Goal: Download file/media

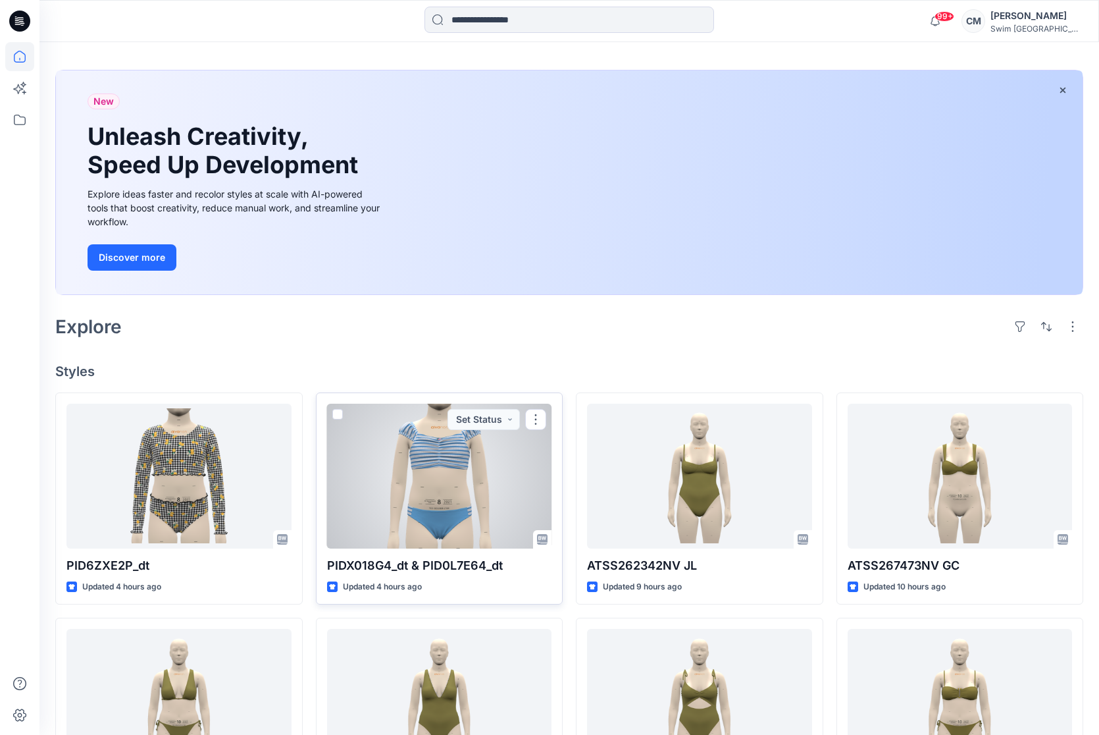
scroll to position [45, 0]
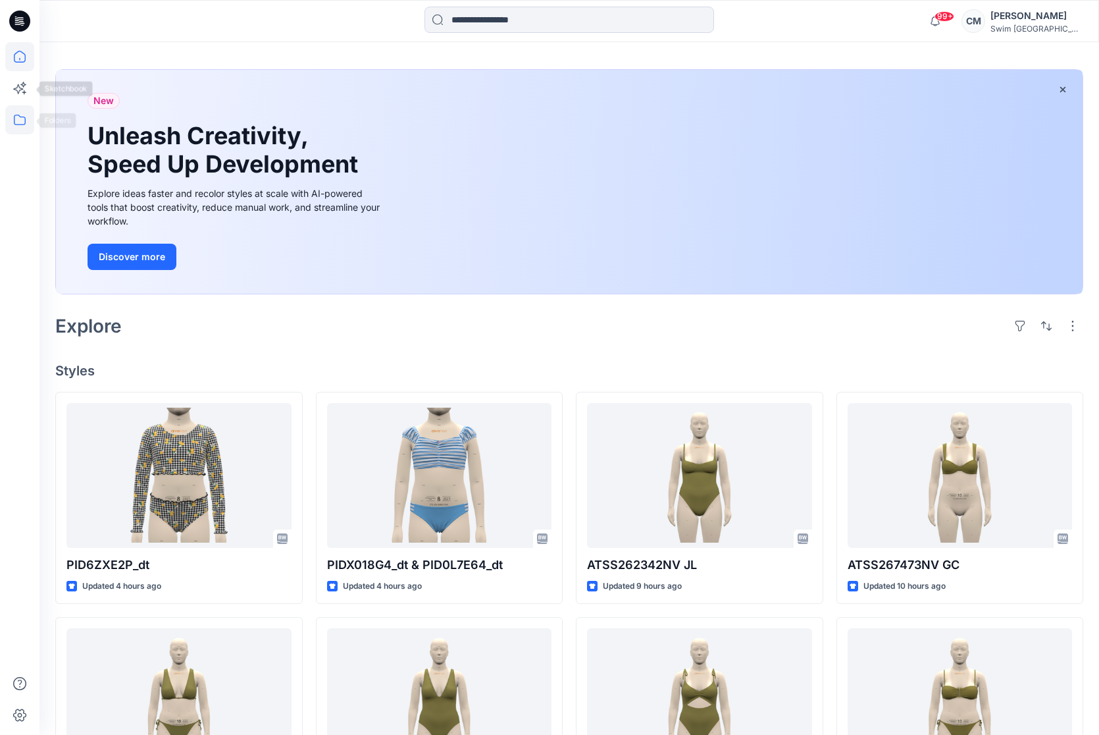
click at [29, 119] on icon at bounding box center [19, 119] width 29 height 29
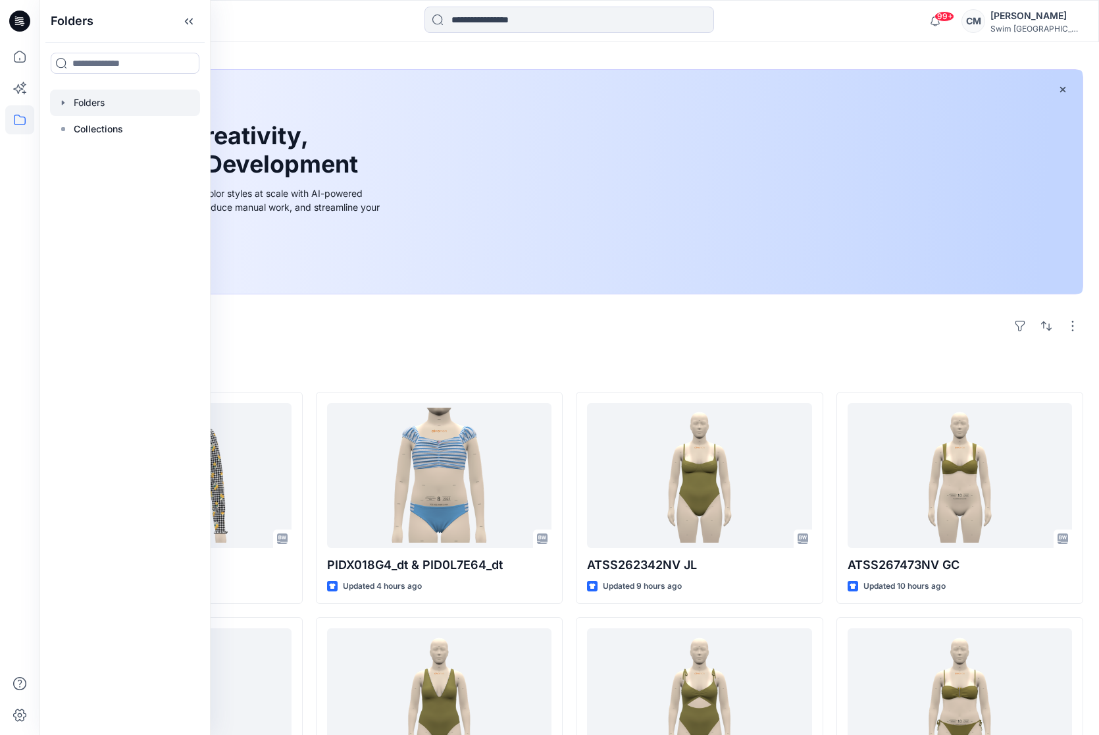
click at [105, 101] on div at bounding box center [125, 103] width 150 height 26
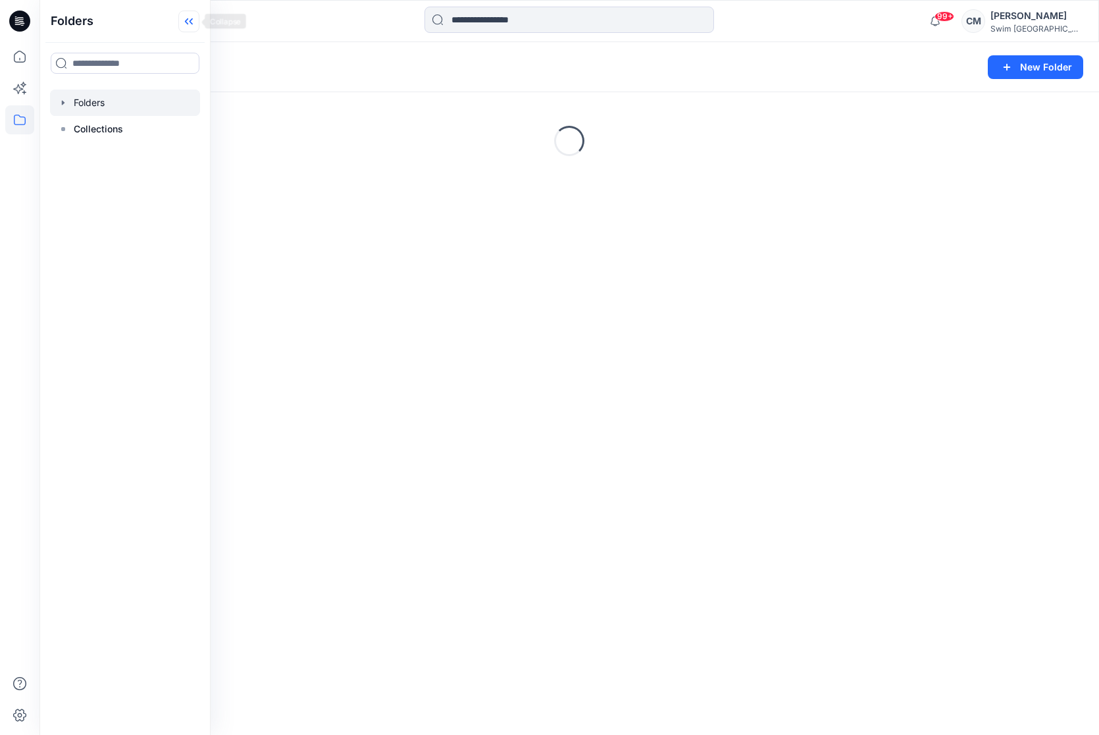
click at [183, 22] on icon at bounding box center [188, 22] width 21 height 22
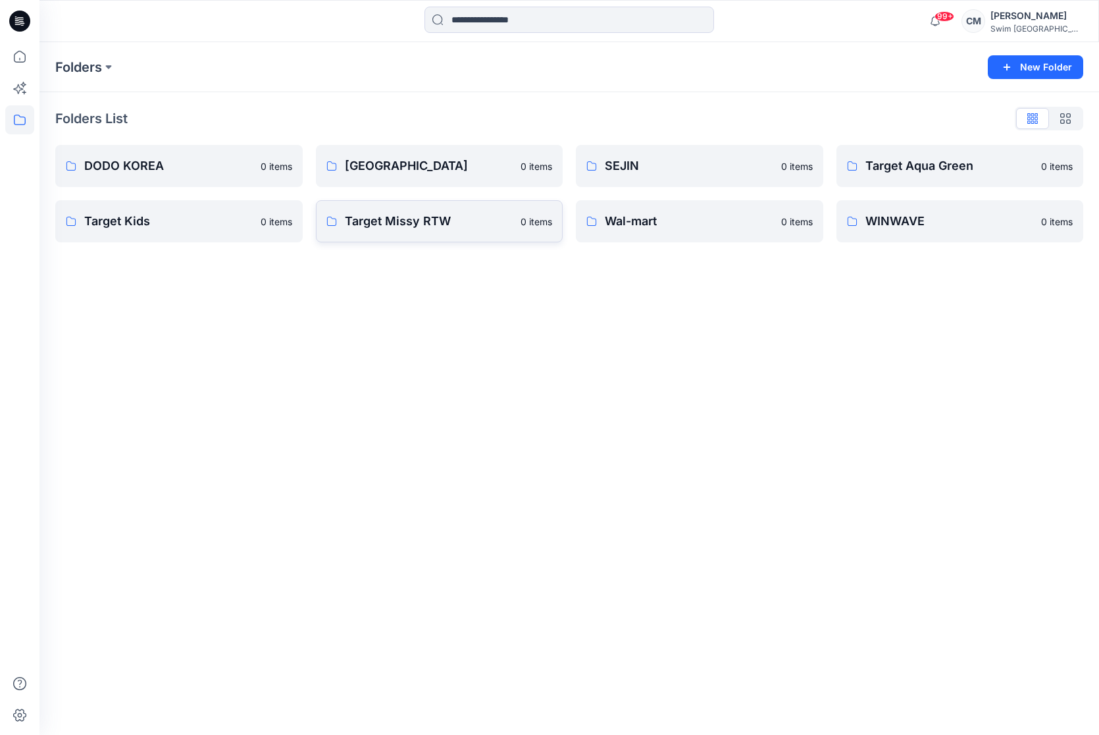
click at [380, 218] on p "Target Missy RTW" at bounding box center [429, 221] width 169 height 18
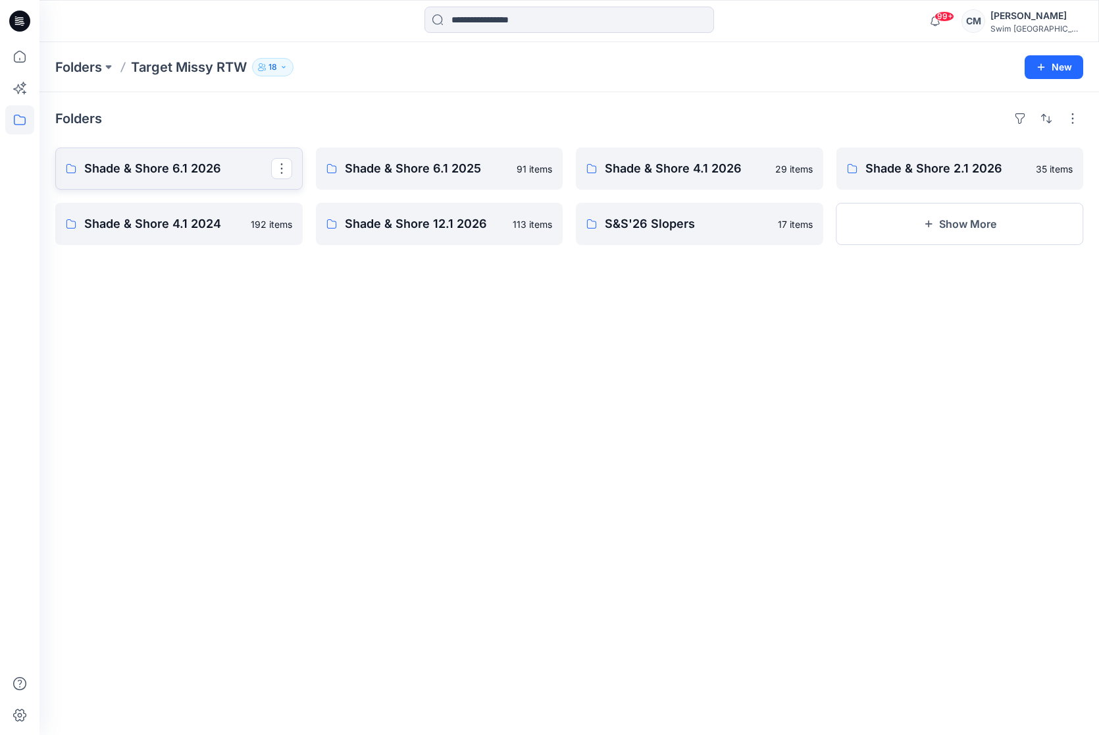
click at [245, 168] on p "Shade & Shore 6.1 2026" at bounding box center [177, 168] width 187 height 18
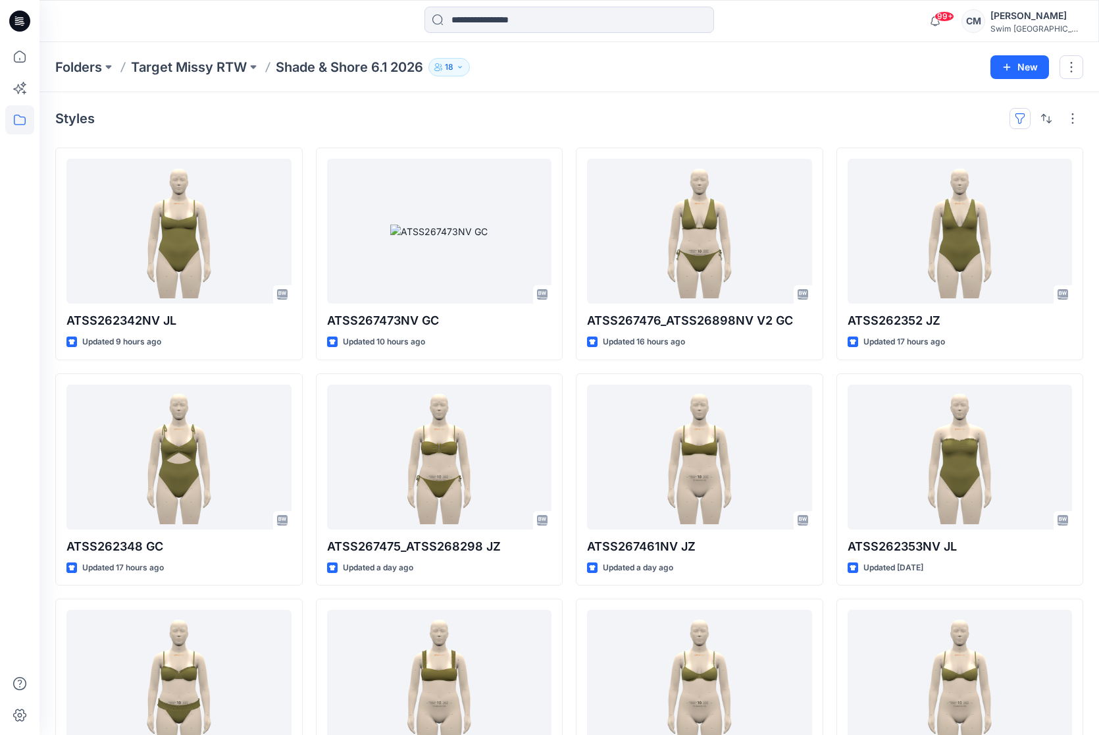
click at [1019, 117] on button "button" at bounding box center [1020, 118] width 21 height 21
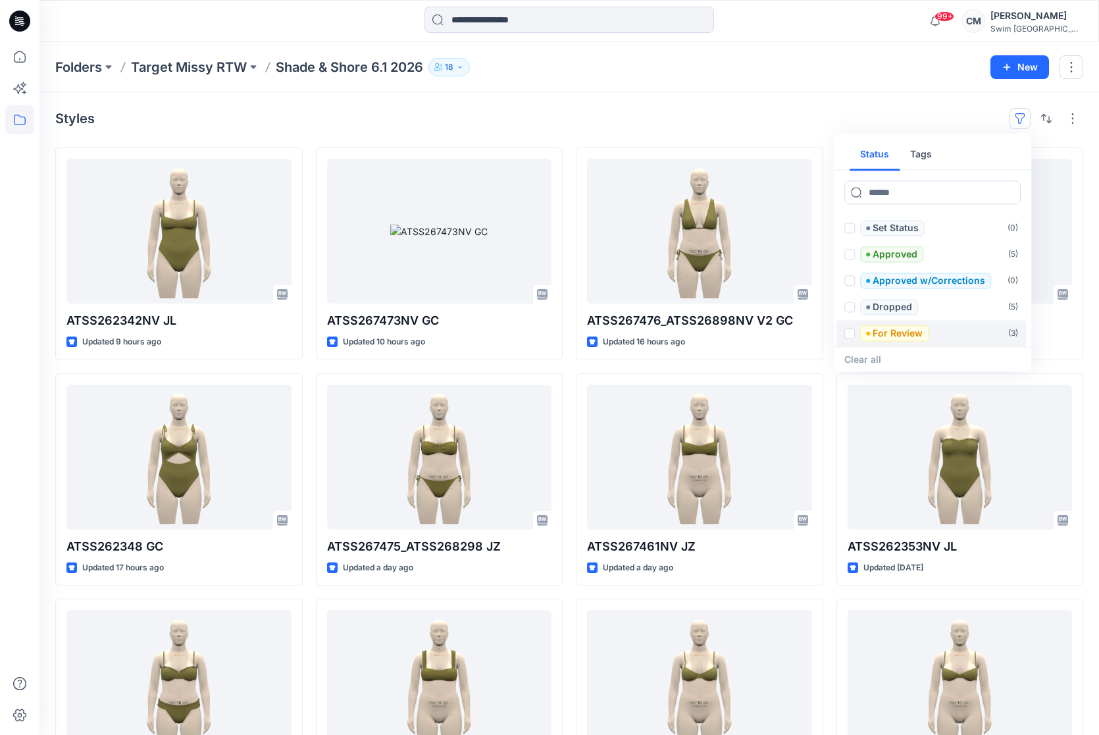
click at [881, 335] on p "For Review" at bounding box center [898, 333] width 50 height 16
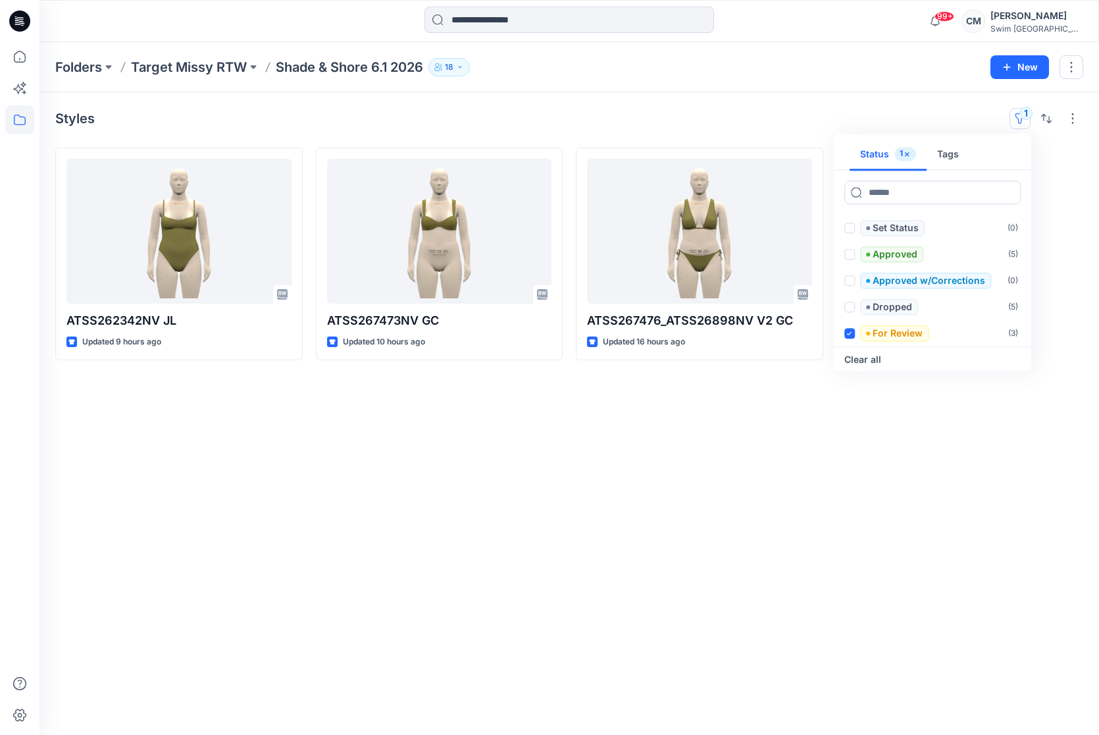
click at [839, 48] on div "Folders Target Missy RTW Shade & Shore 6.1 2026 18 New" at bounding box center [570, 67] width 1060 height 50
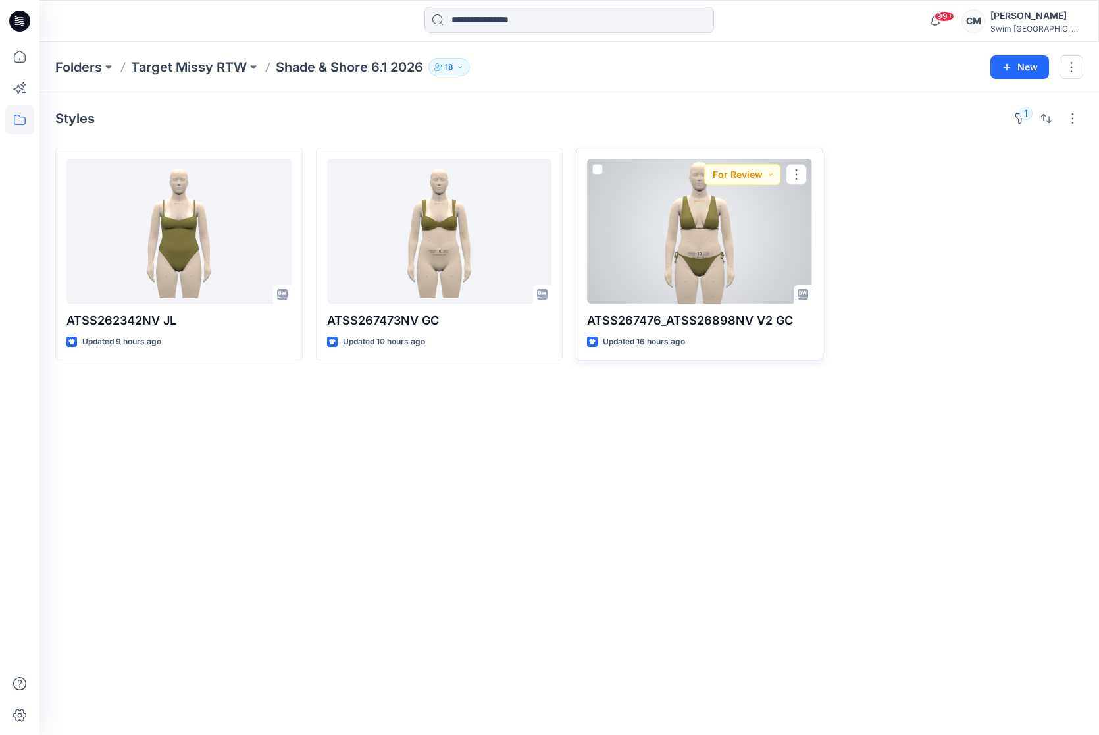
click at [707, 276] on div at bounding box center [699, 231] width 225 height 145
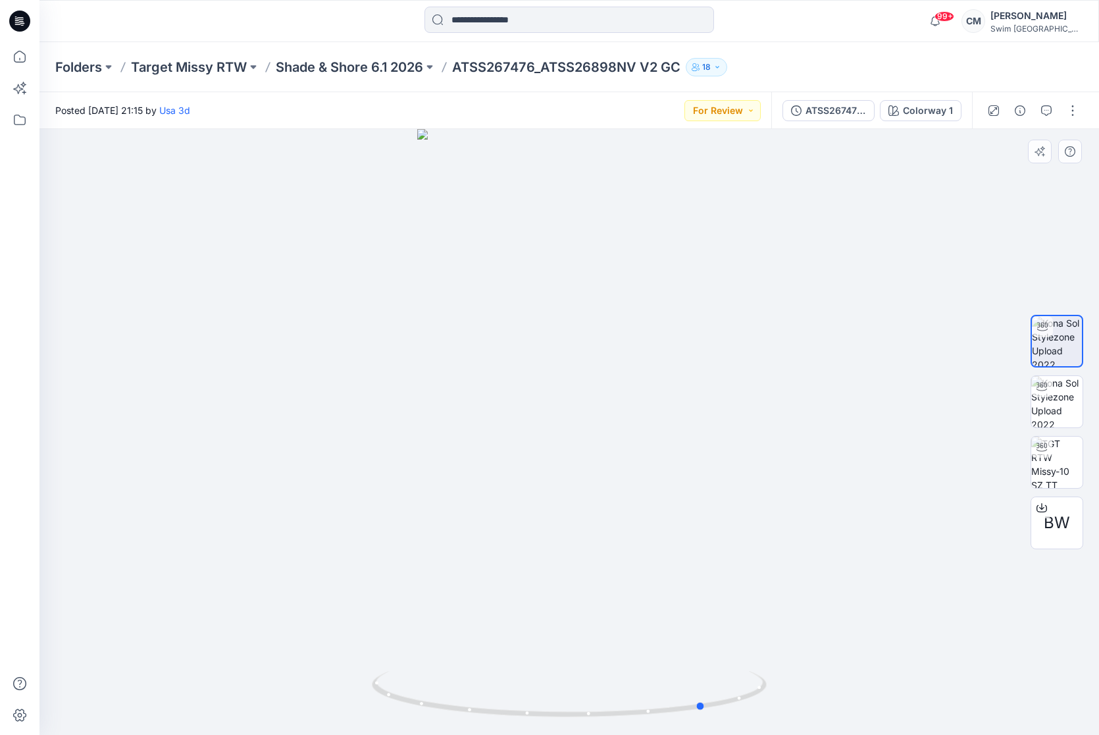
drag, startPoint x: 568, startPoint y: 355, endPoint x: 638, endPoint y: 375, distance: 73.3
click at [639, 375] on div at bounding box center [570, 432] width 1060 height 606
drag, startPoint x: 524, startPoint y: 604, endPoint x: 524, endPoint y: 567, distance: 37.5
click at [524, 567] on img at bounding box center [569, 275] width 620 height 920
drag, startPoint x: 668, startPoint y: 706, endPoint x: 629, endPoint y: 705, distance: 38.9
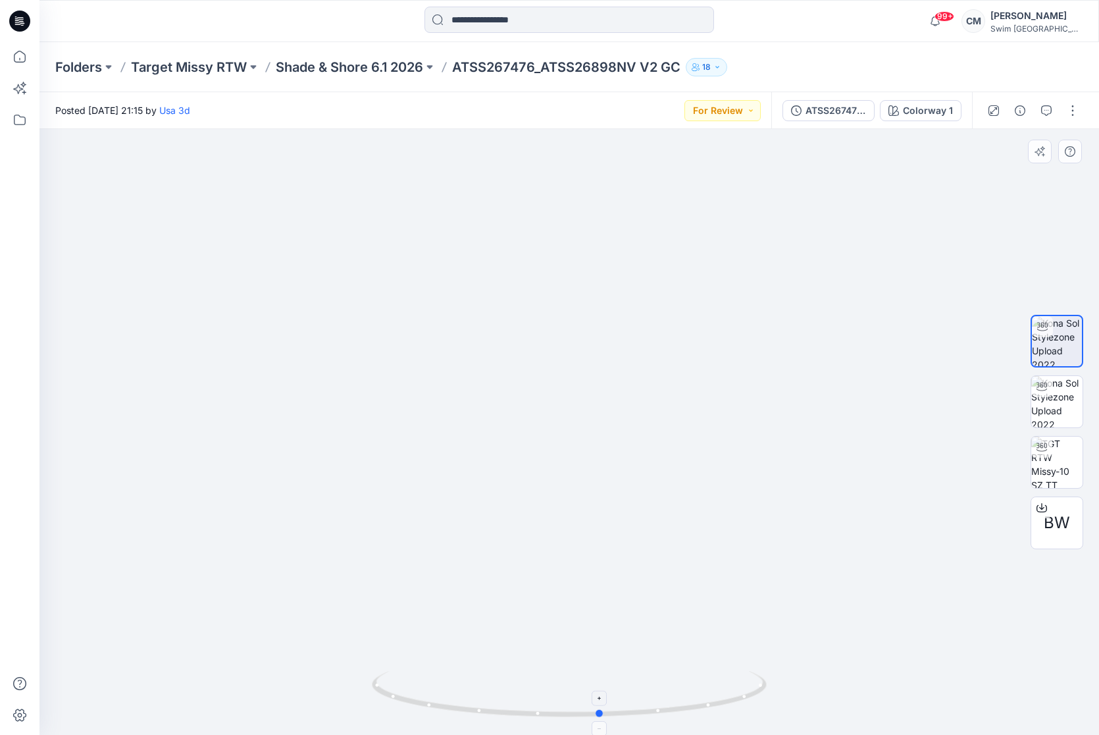
click at [629, 706] on icon at bounding box center [571, 695] width 398 height 49
click at [743, 122] on div "Posted Monday, September 15, 2025 21:15 by Usa 3d For Review" at bounding box center [406, 110] width 732 height 36
click at [738, 117] on button "For Review" at bounding box center [723, 110] width 76 height 21
click at [711, 199] on p "Approved" at bounding box center [695, 200] width 43 height 17
click at [1063, 515] on span "BW" at bounding box center [1057, 523] width 26 height 24
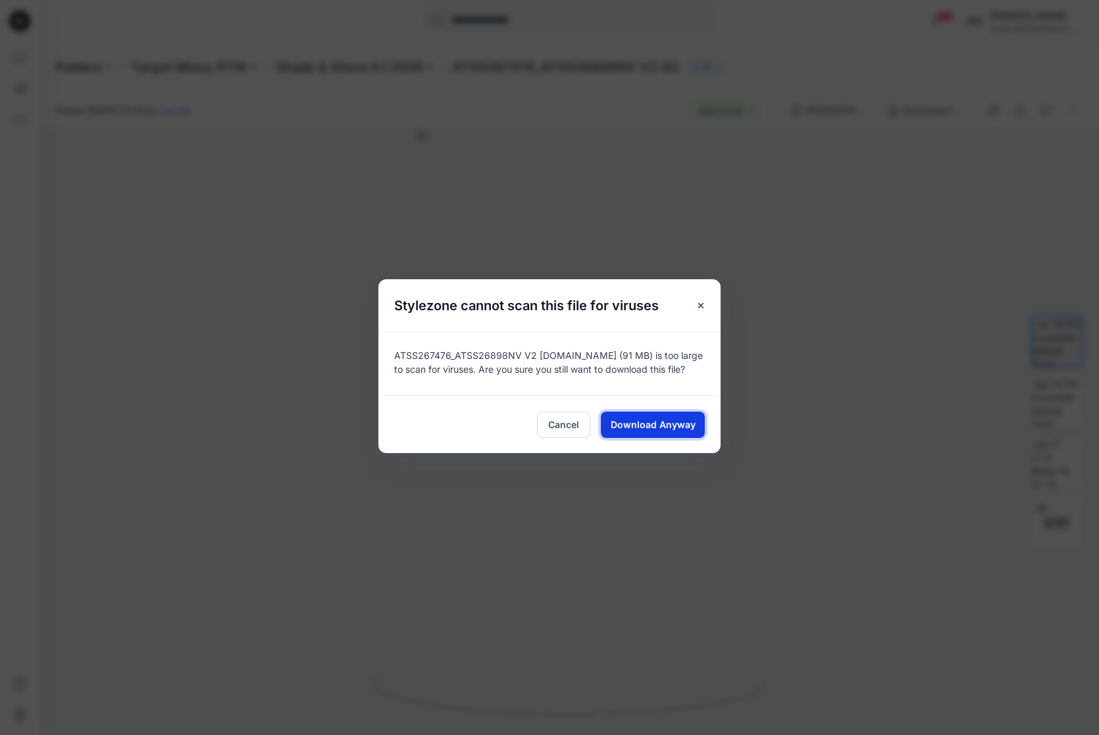
click at [668, 421] on span "Download Anyway" at bounding box center [653, 424] width 85 height 14
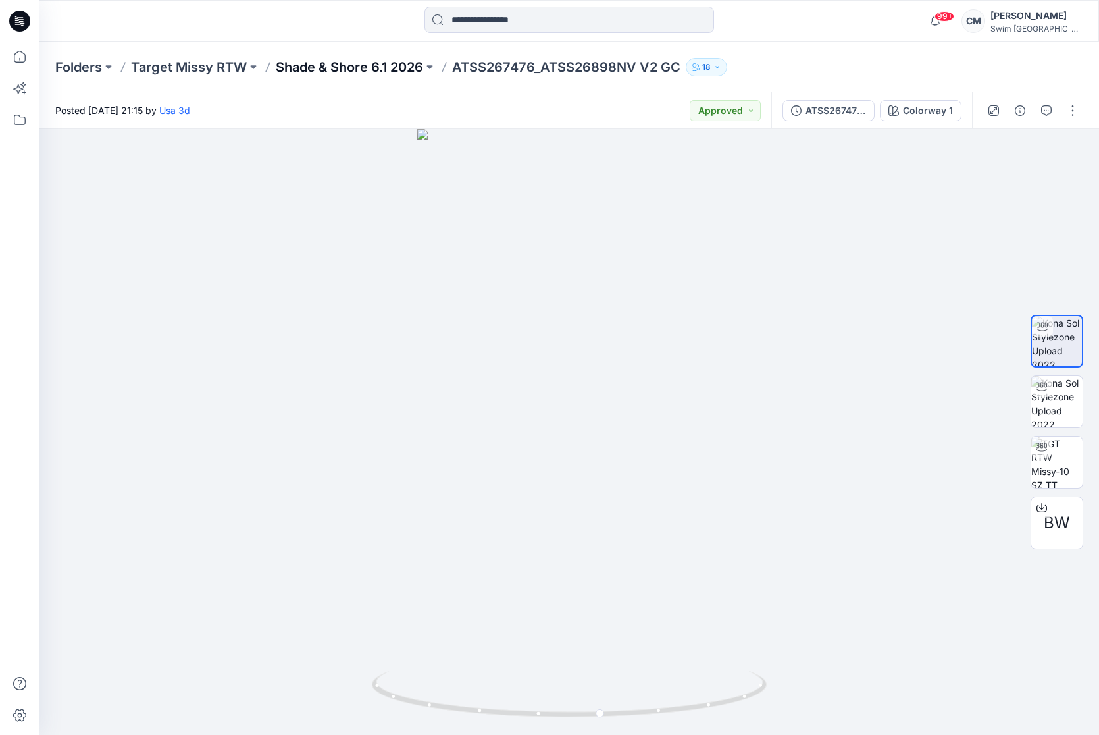
click at [402, 67] on p "Shade & Shore 6.1 2026" at bounding box center [349, 67] width 147 height 18
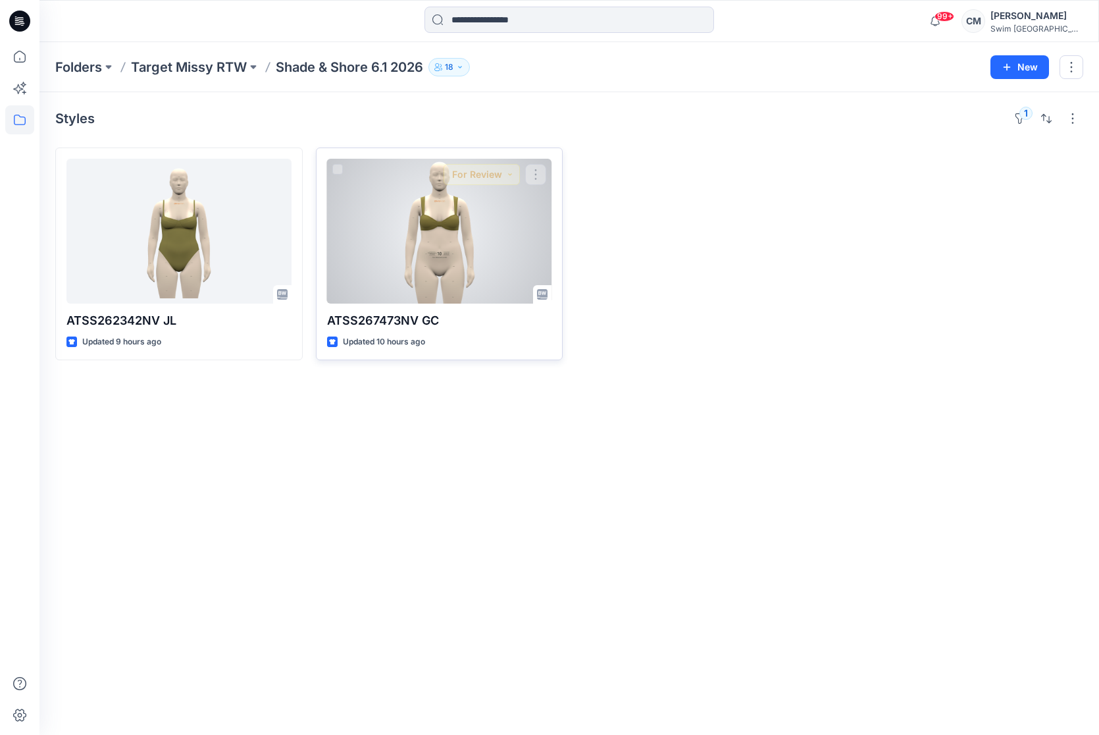
click at [446, 255] on div at bounding box center [439, 231] width 225 height 145
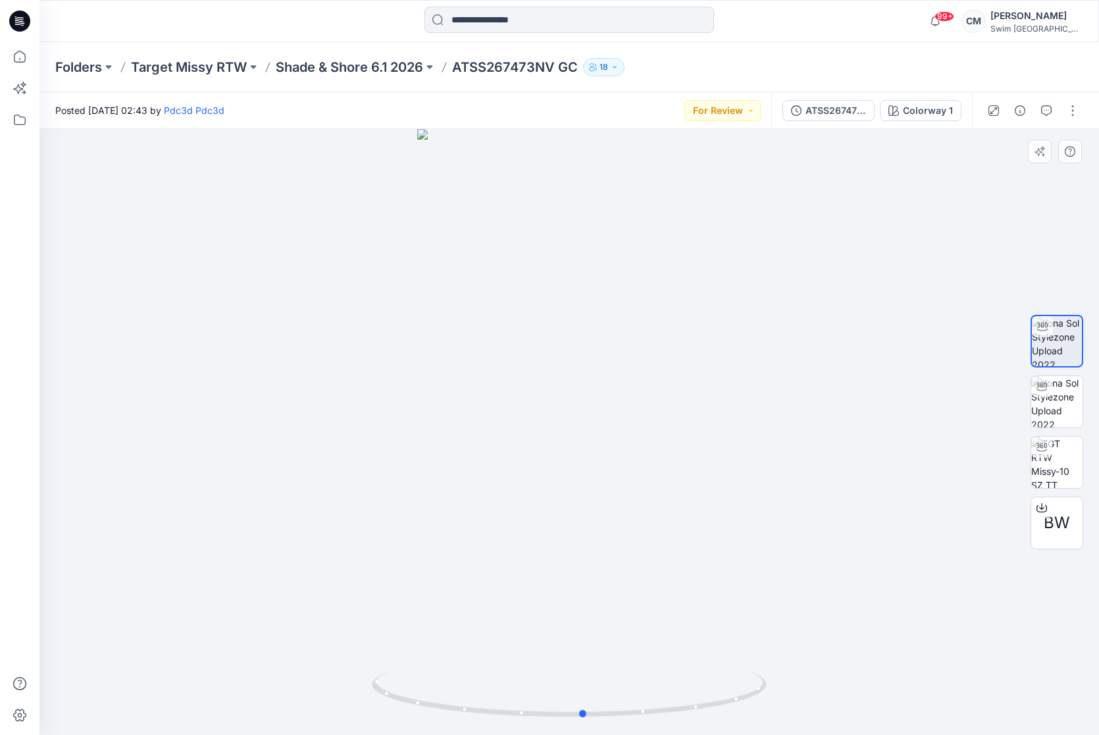
drag, startPoint x: 587, startPoint y: 429, endPoint x: 600, endPoint y: 449, distance: 24.3
click at [600, 449] on div at bounding box center [570, 432] width 1060 height 606
click at [746, 117] on button "For Review" at bounding box center [723, 110] width 76 height 21
click at [712, 191] on button "Approved" at bounding box center [705, 201] width 113 height 29
click at [1051, 531] on span "BW" at bounding box center [1057, 523] width 26 height 24
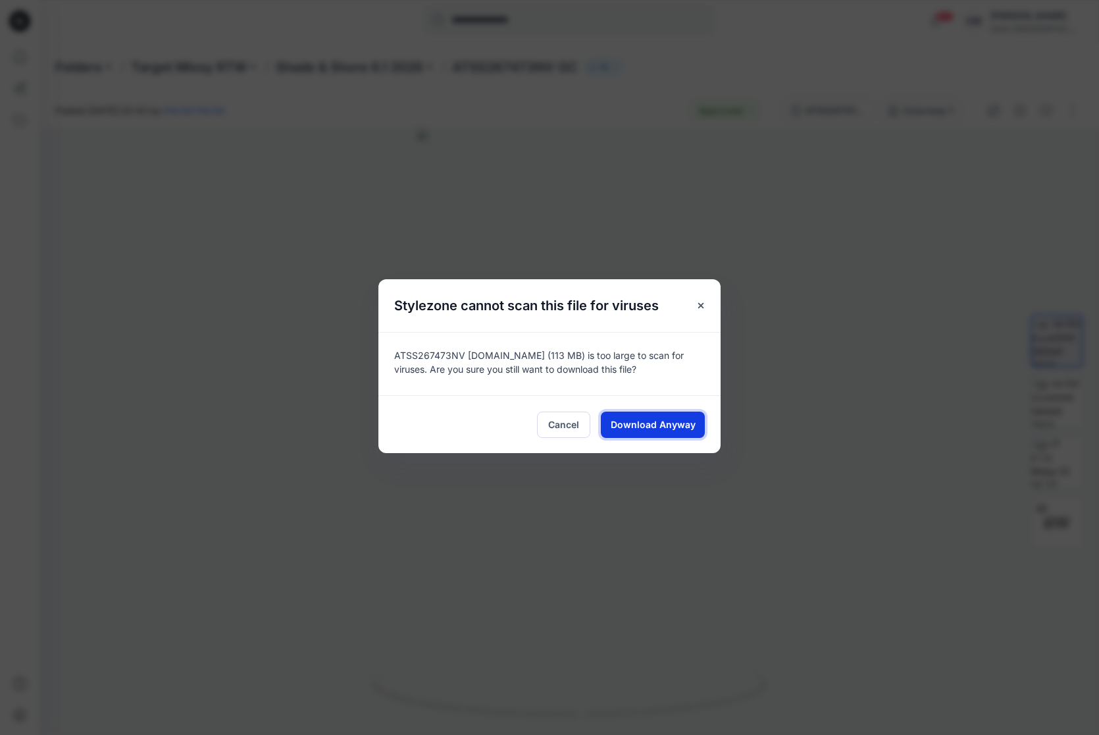
click at [656, 430] on span "Download Anyway" at bounding box center [653, 424] width 85 height 14
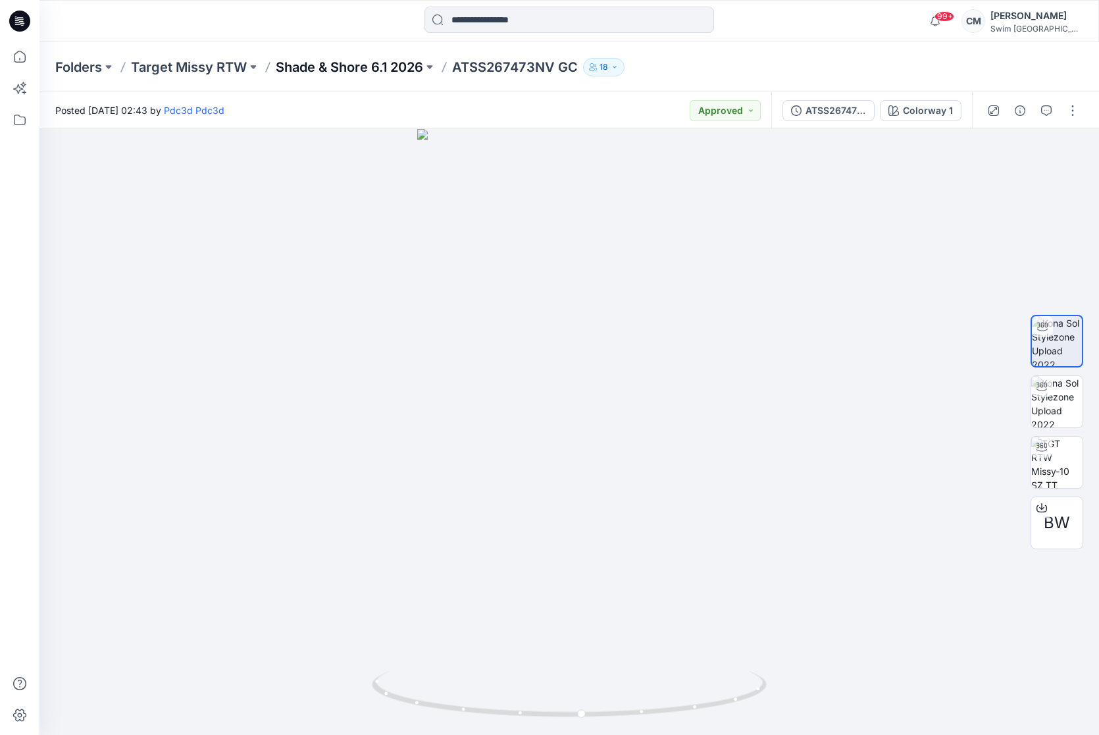
click at [338, 66] on p "Shade & Shore 6.1 2026" at bounding box center [349, 67] width 147 height 18
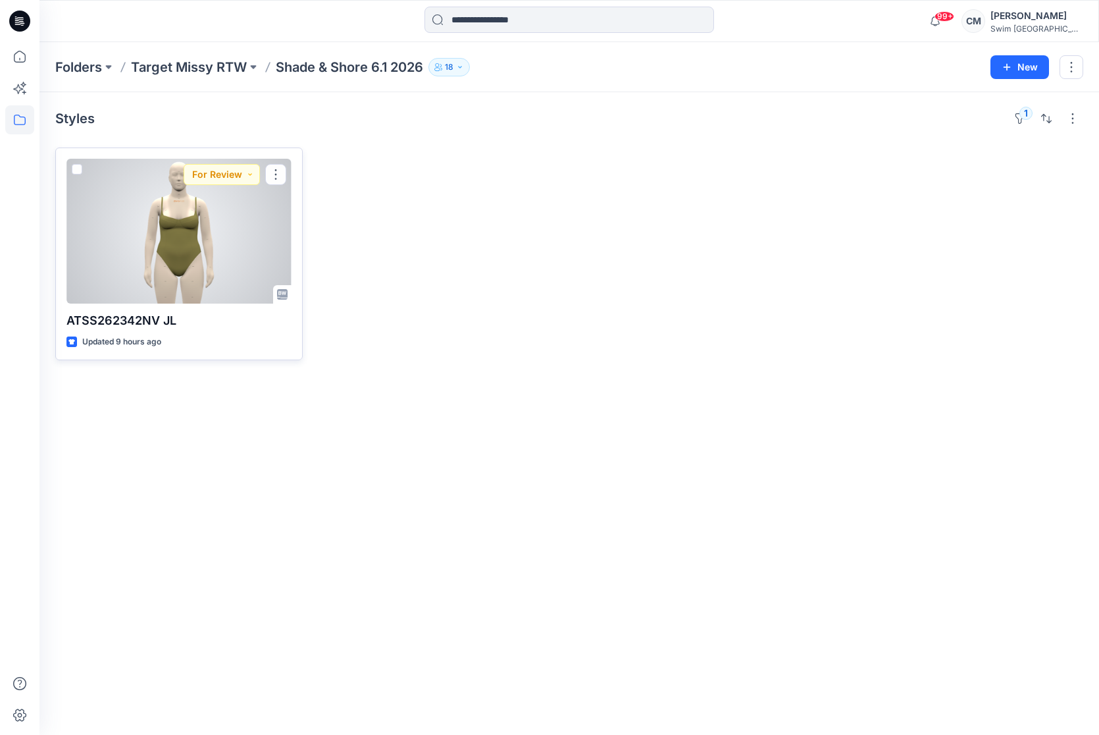
click at [215, 224] on div at bounding box center [178, 231] width 225 height 145
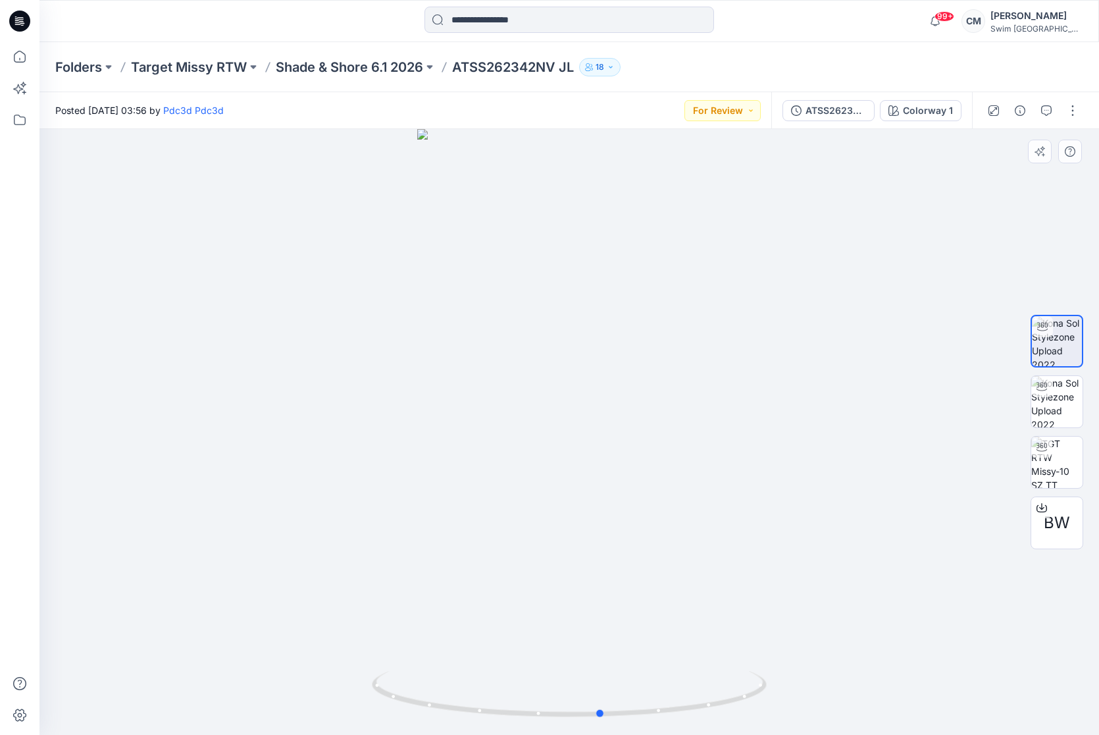
drag, startPoint x: 620, startPoint y: 419, endPoint x: 652, endPoint y: 445, distance: 41.6
click at [652, 445] on div at bounding box center [570, 432] width 1060 height 606
click at [722, 117] on button "For Review" at bounding box center [723, 110] width 76 height 21
click at [697, 193] on p "Approved" at bounding box center [695, 200] width 43 height 17
click at [1032, 527] on div "BW" at bounding box center [1057, 522] width 53 height 53
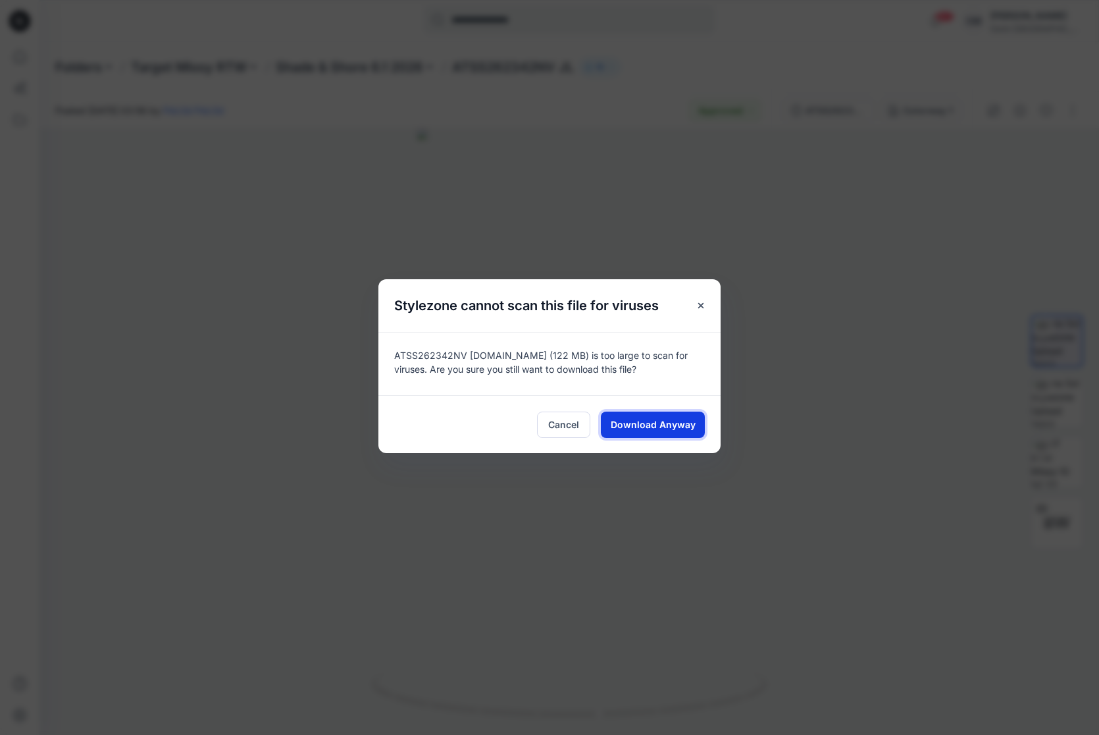
click at [672, 417] on button "Download Anyway" at bounding box center [653, 424] width 104 height 26
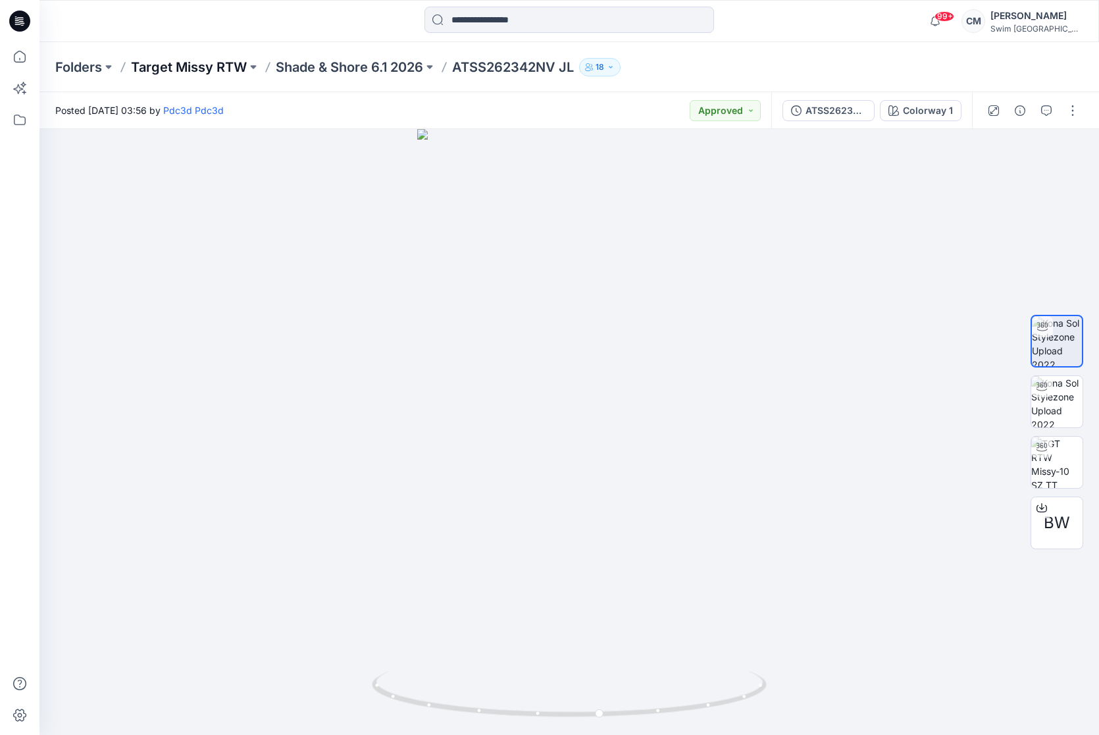
click at [210, 67] on p "Target Missy RTW" at bounding box center [189, 67] width 116 height 18
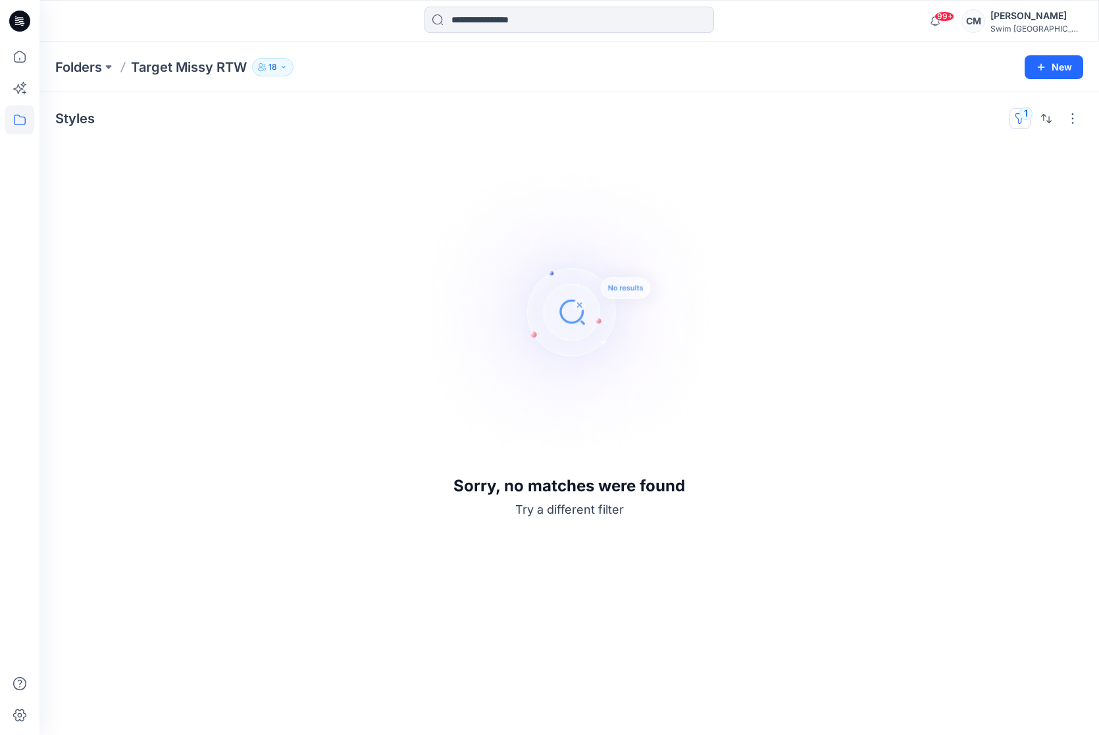
click at [1018, 123] on button "1" at bounding box center [1020, 118] width 21 height 21
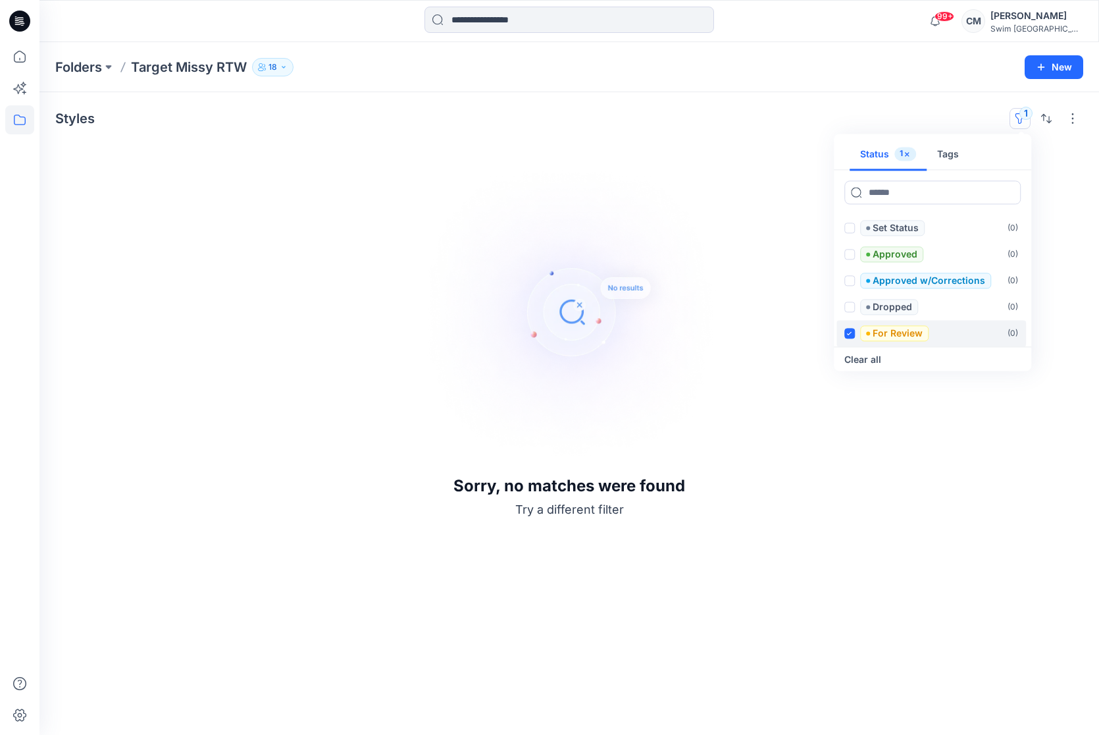
click at [847, 331] on icon at bounding box center [850, 333] width 6 height 5
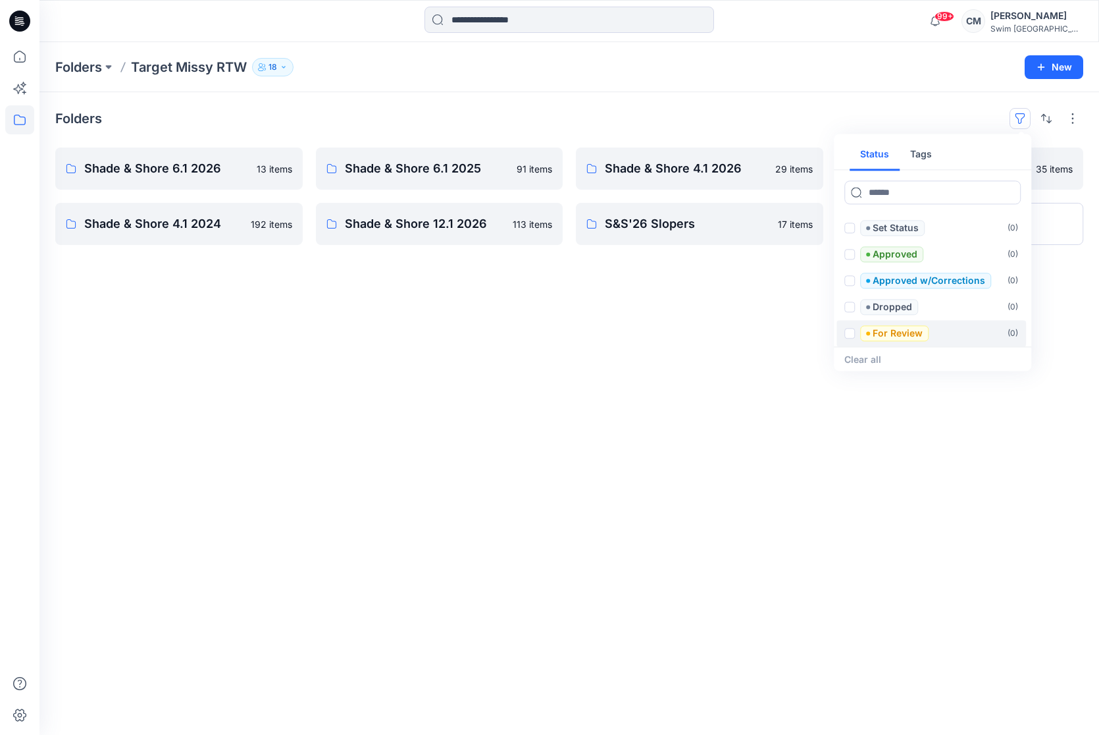
click at [816, 130] on div "Folders Status Tags Set Status ( 0 ) Approved ( 0 ) Approved w/Corrections ( 0 …" at bounding box center [570, 413] width 1060 height 643
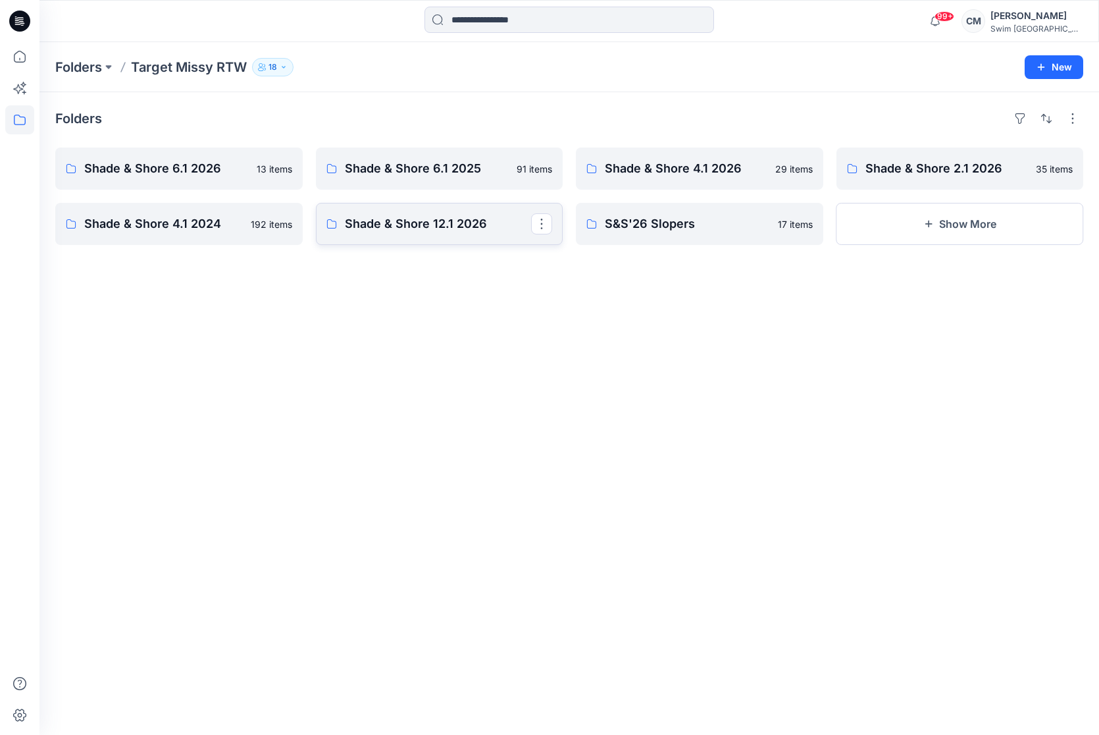
click at [477, 222] on p "Shade & Shore 12.1 2026" at bounding box center [438, 224] width 187 height 18
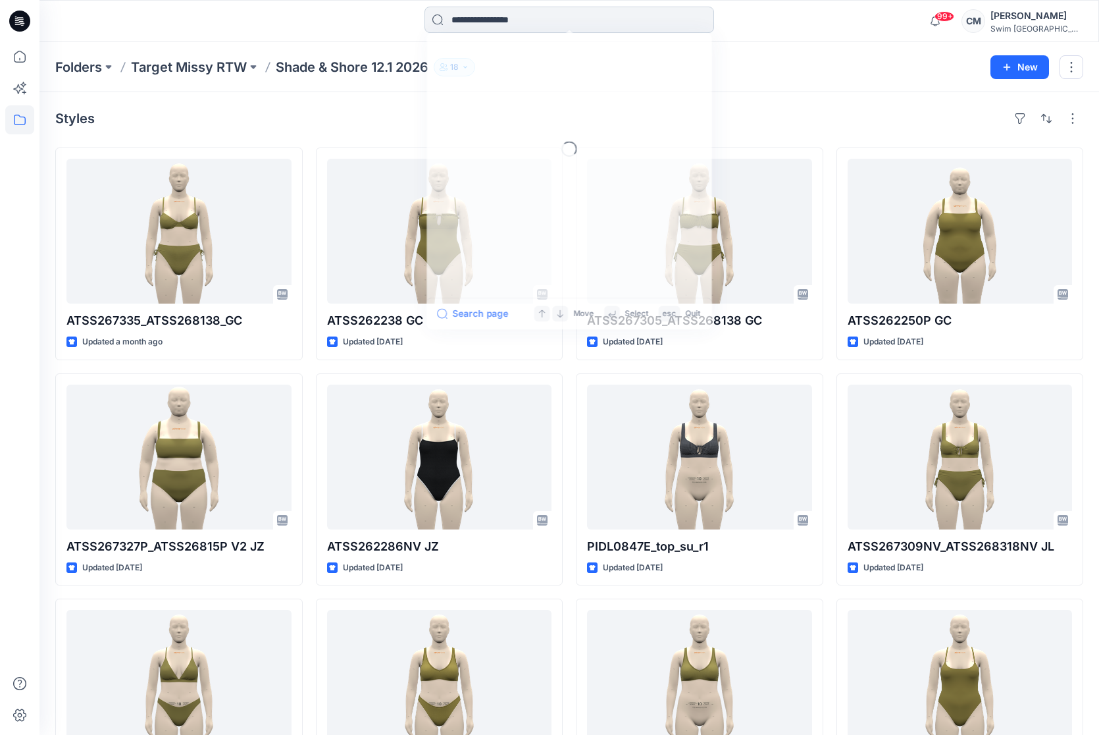
click at [460, 22] on input at bounding box center [570, 20] width 290 height 26
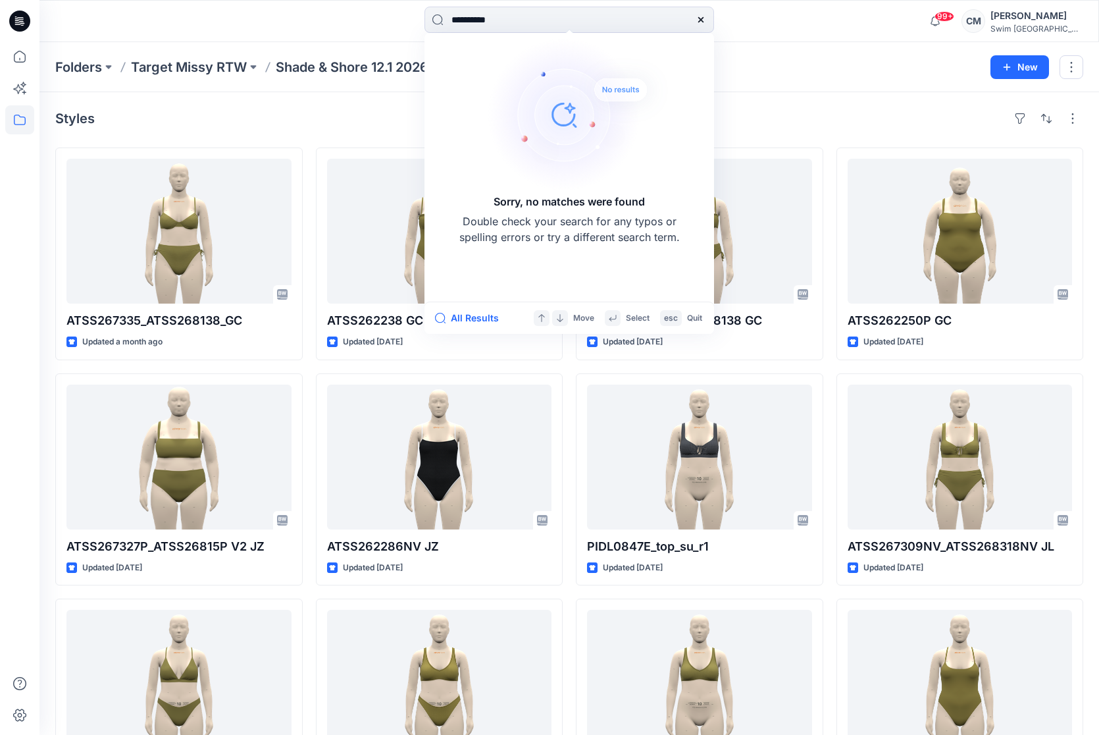
type input "*********"
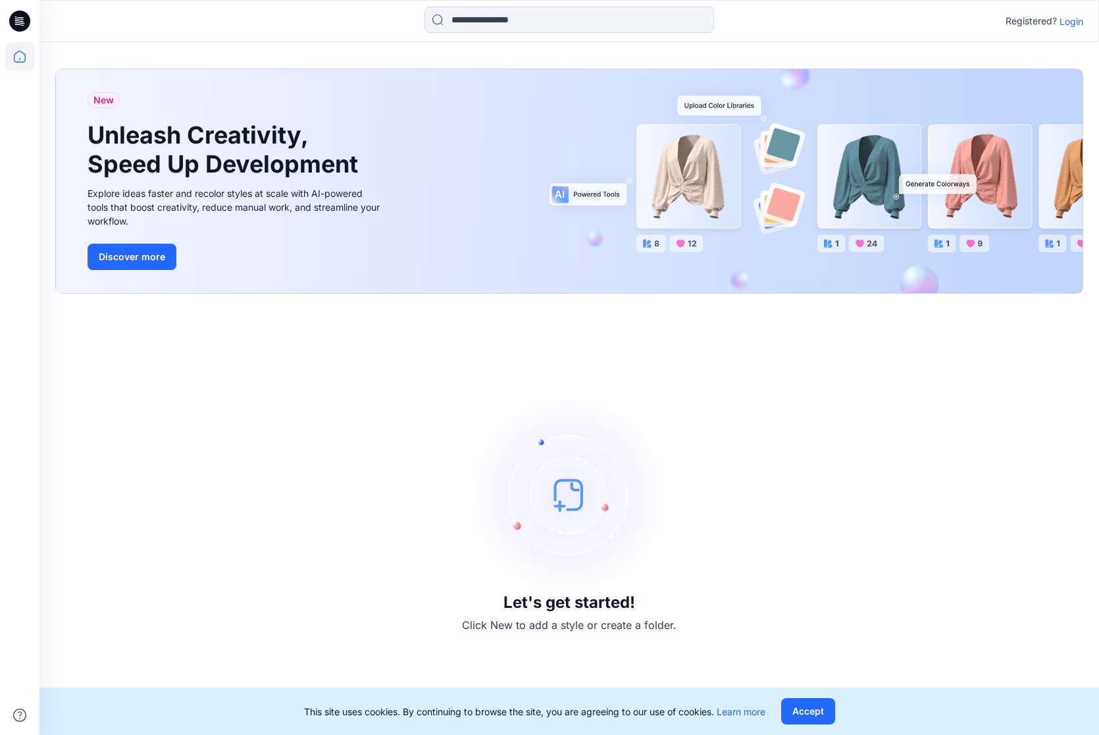
click at [1080, 20] on p "Login" at bounding box center [1072, 21] width 24 height 14
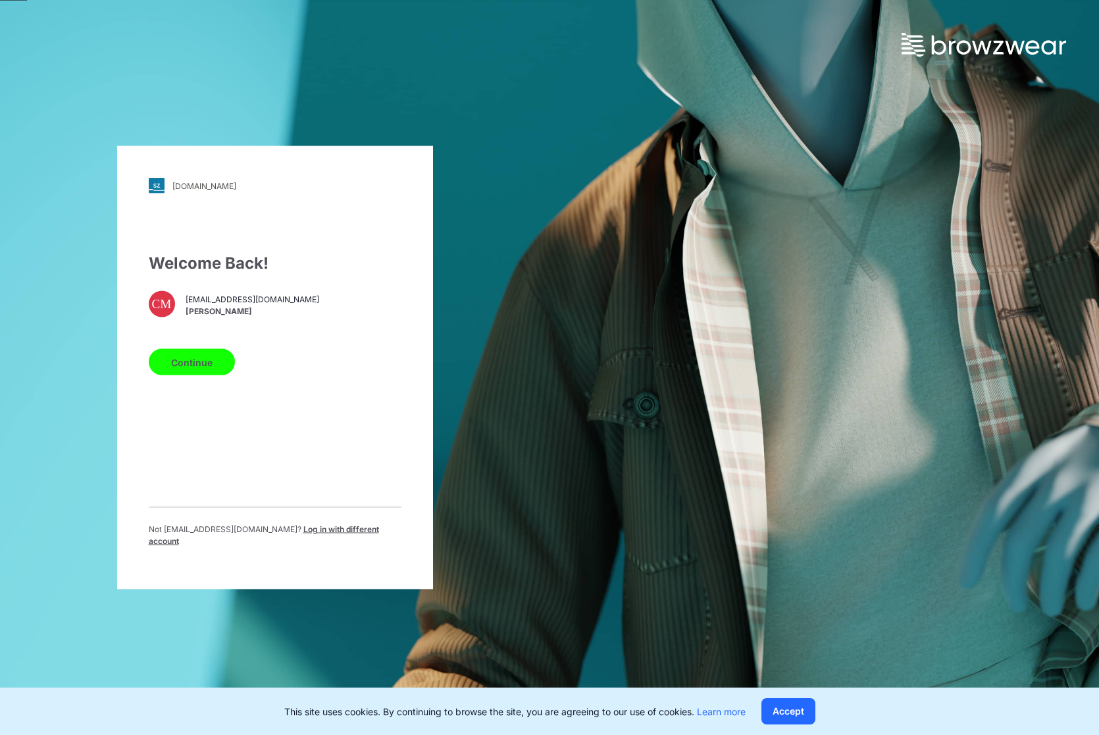
click at [182, 371] on button "Continue" at bounding box center [192, 362] width 86 height 26
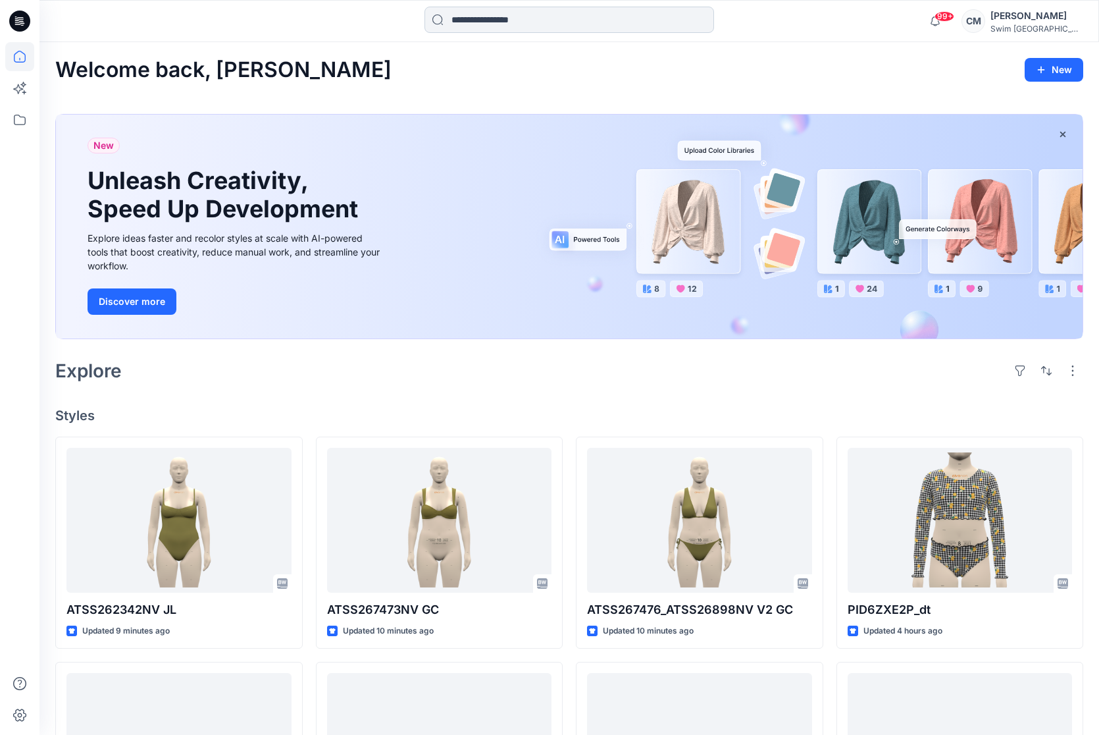
click at [523, 12] on input at bounding box center [570, 20] width 290 height 26
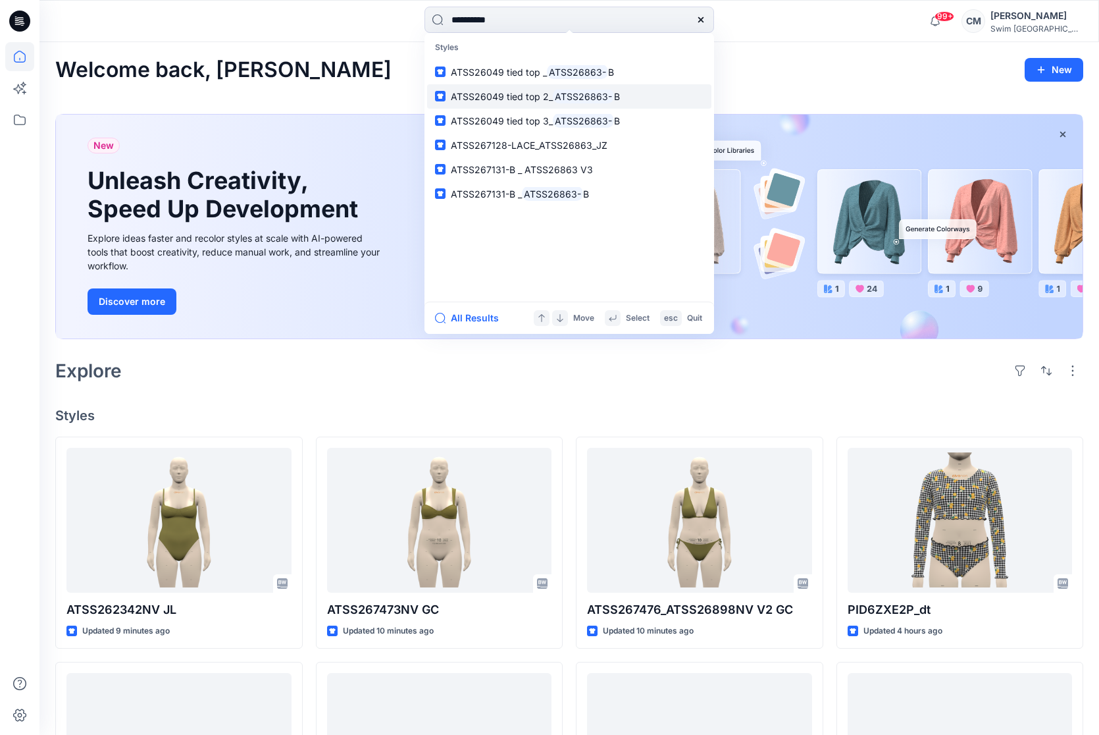
type input "**********"
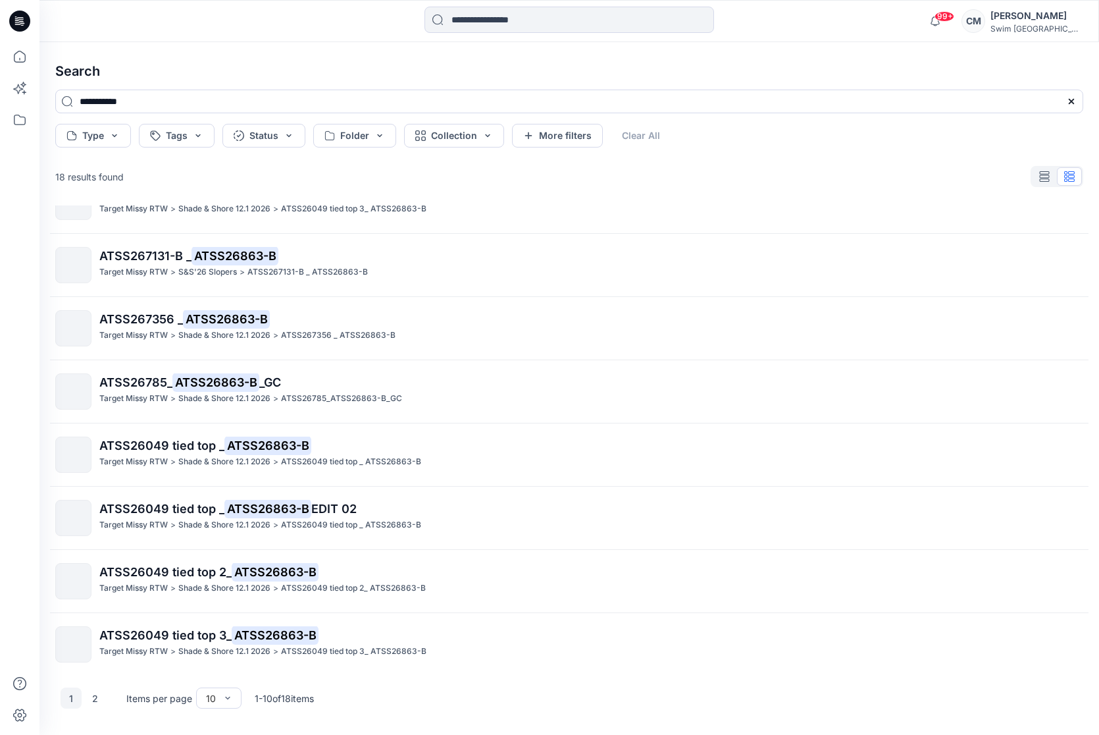
scroll to position [163, 0]
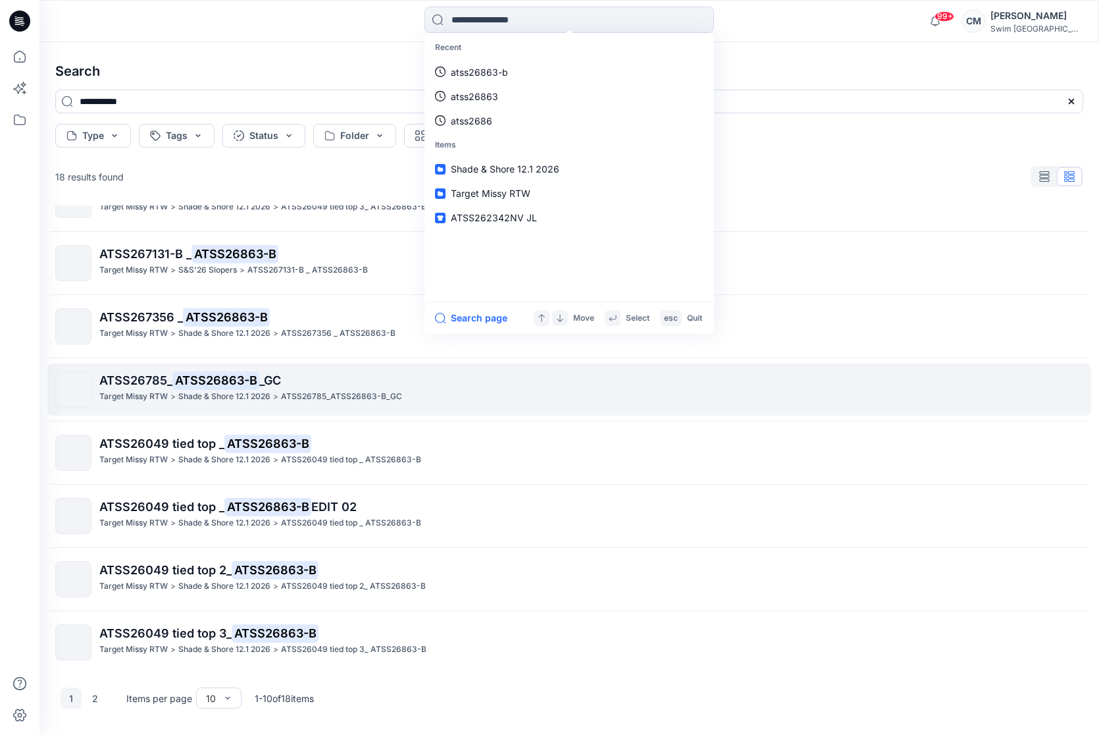
click at [251, 377] on mark "ATSS26863-B" at bounding box center [215, 380] width 87 height 18
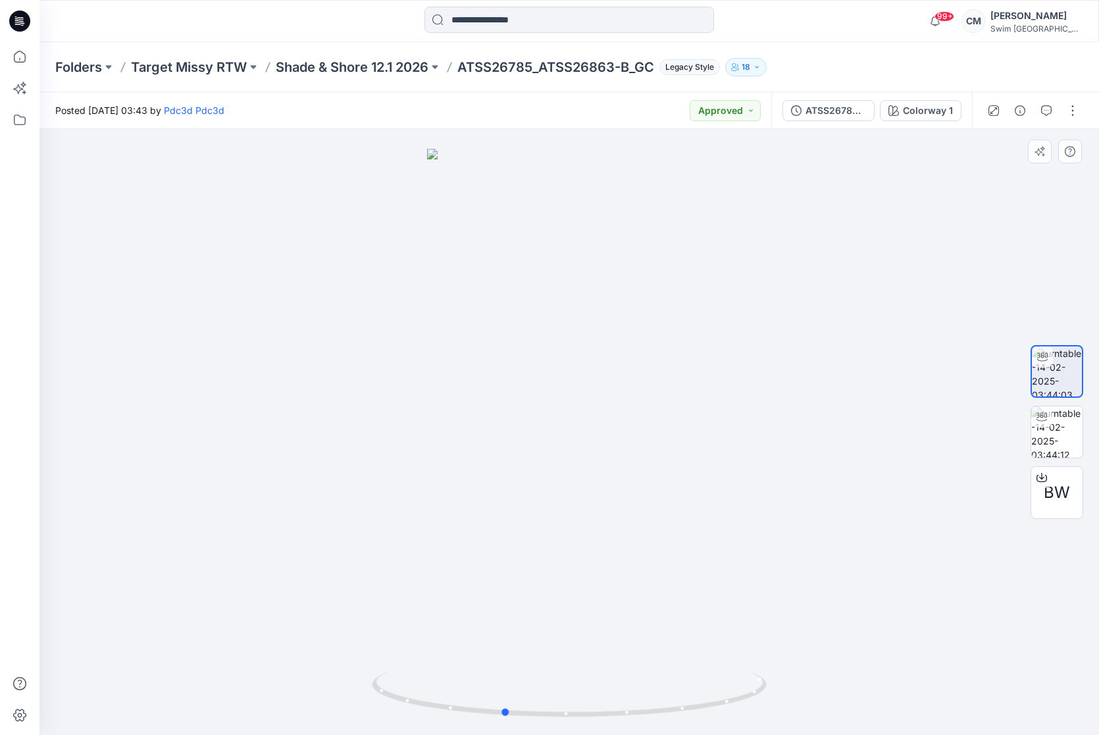
drag, startPoint x: 595, startPoint y: 342, endPoint x: 595, endPoint y: 387, distance: 45.4
click at [595, 387] on div at bounding box center [570, 432] width 1060 height 606
click at [1051, 474] on div at bounding box center [1042, 477] width 21 height 21
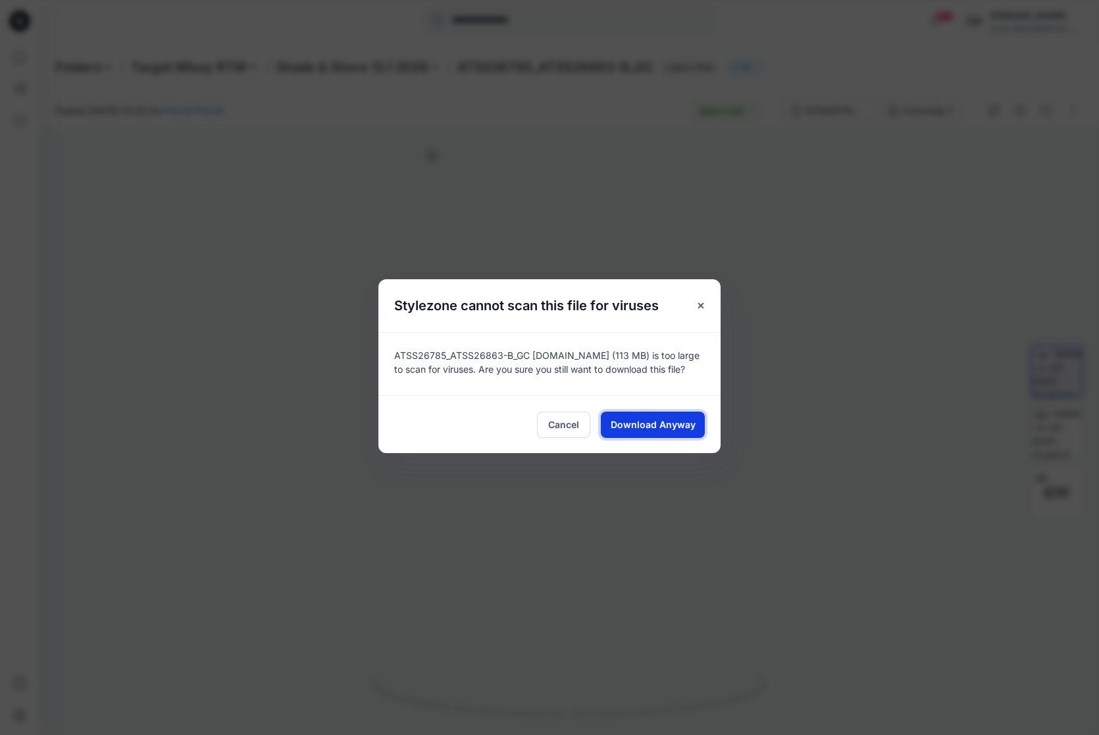
click at [636, 415] on button "Download Anyway" at bounding box center [653, 424] width 104 height 26
